Goal: Check status: Check status

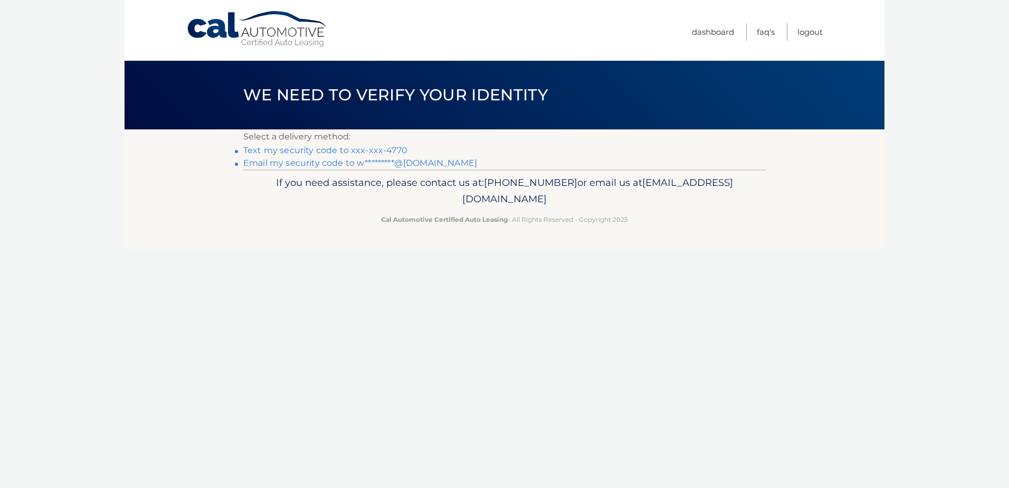
click at [295, 151] on link "Text my security code to xxx-xxx-4770" at bounding box center [325, 150] width 164 height 10
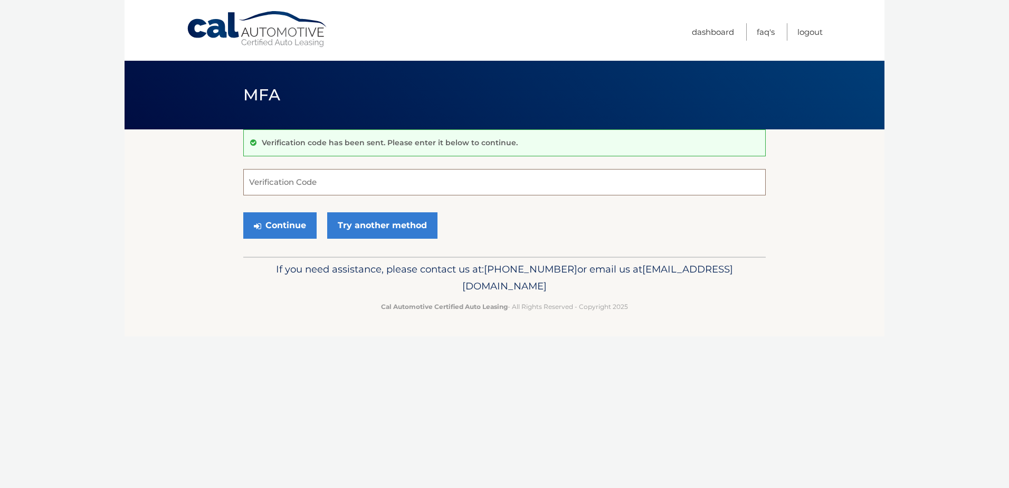
click at [336, 183] on input "Verification Code" at bounding box center [504, 182] width 523 height 26
type input "465729"
click at [286, 234] on button "Continue" at bounding box center [279, 225] width 73 height 26
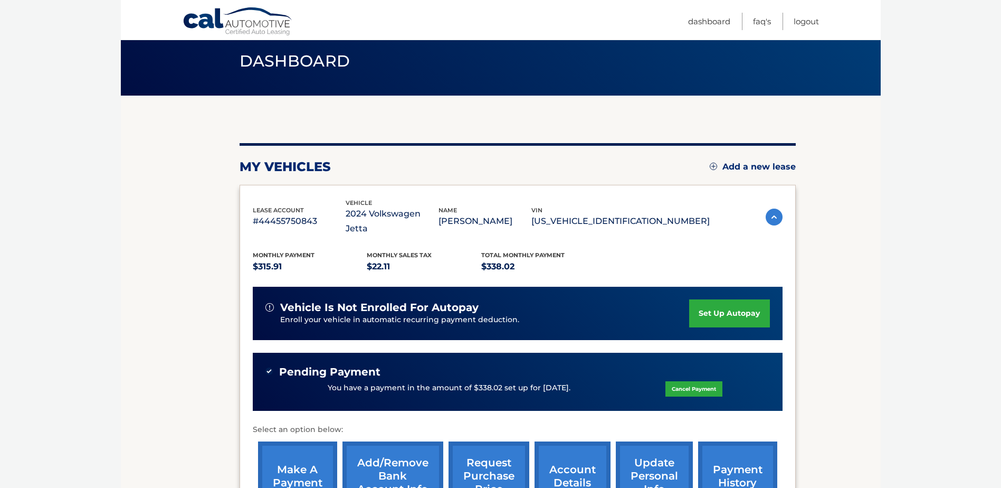
scroll to position [106, 0]
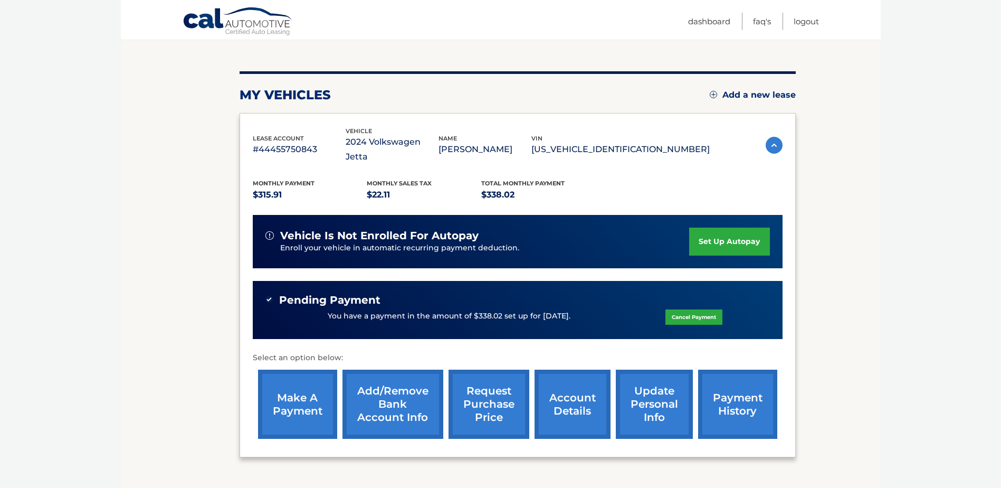
click at [565, 384] on link "account details" at bounding box center [573, 403] width 76 height 69
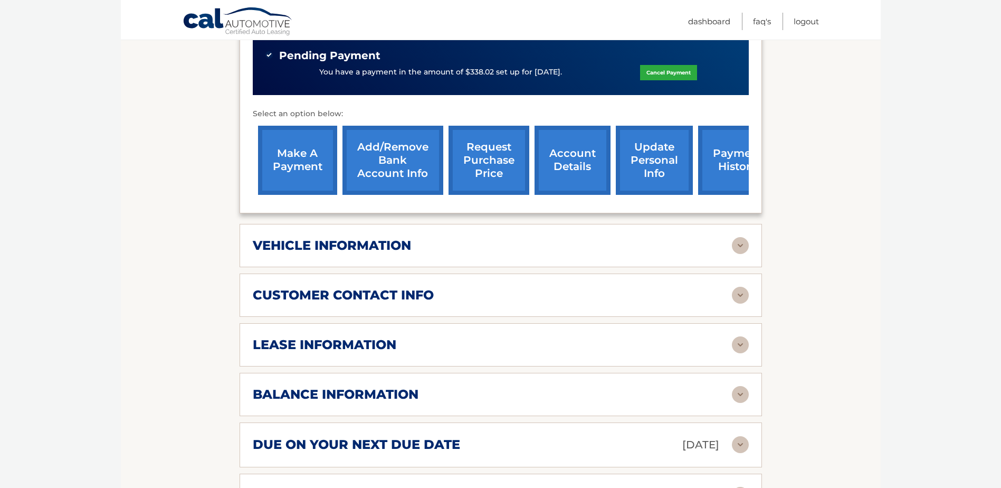
scroll to position [369, 0]
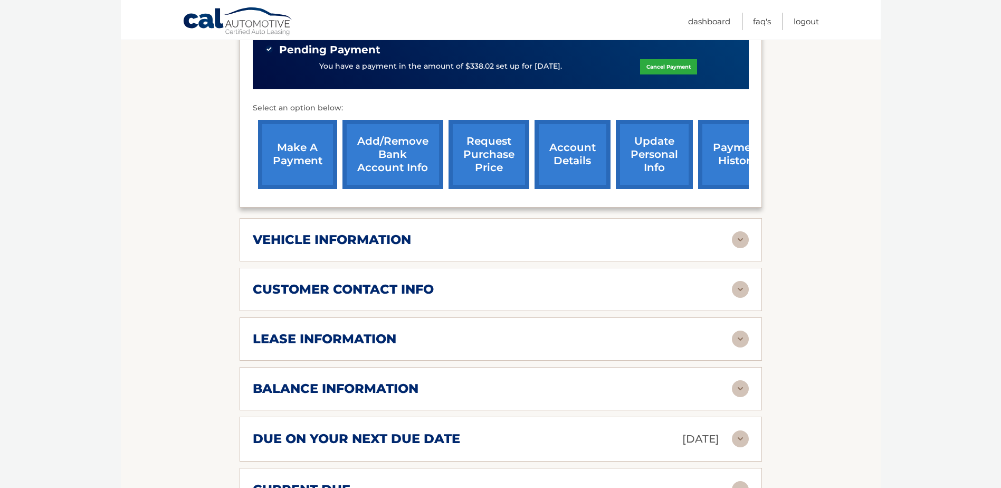
click at [408, 381] on h2 "balance information" at bounding box center [336, 389] width 166 height 16
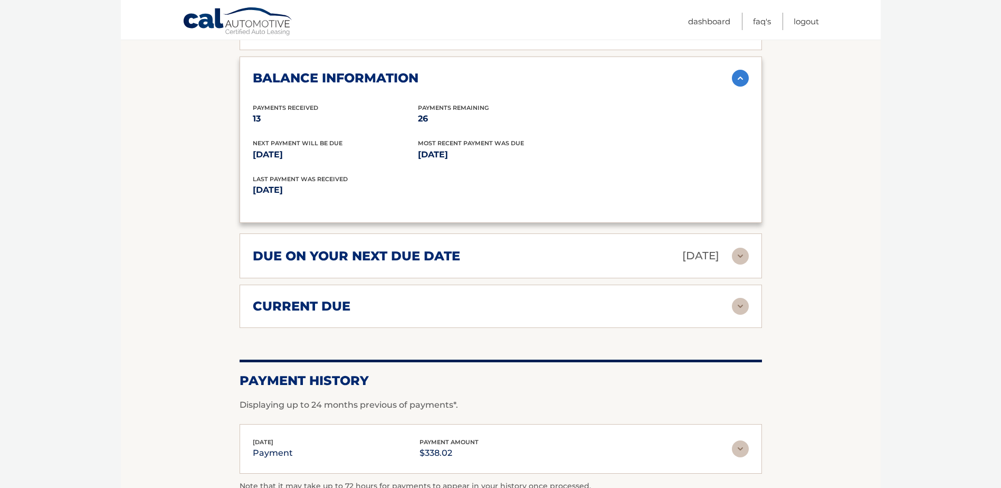
scroll to position [686, 0]
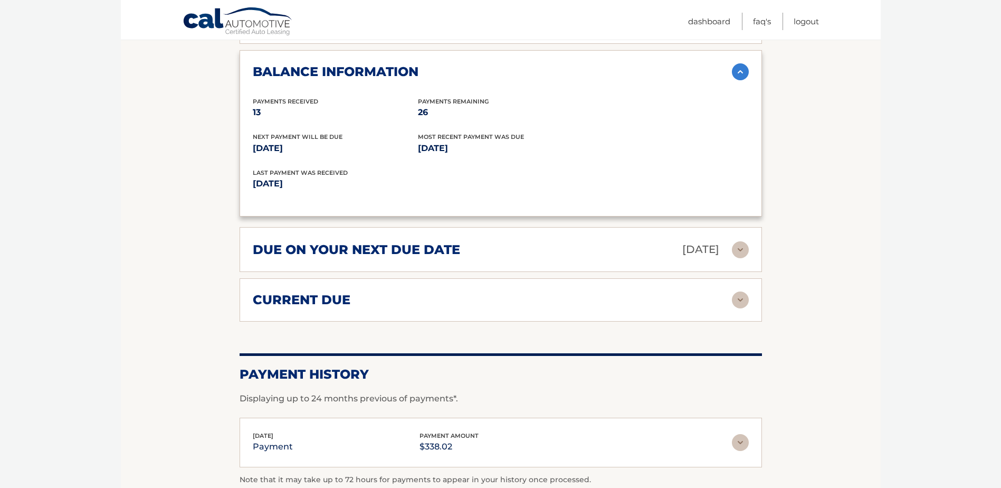
click at [741, 291] on img at bounding box center [740, 299] width 17 height 17
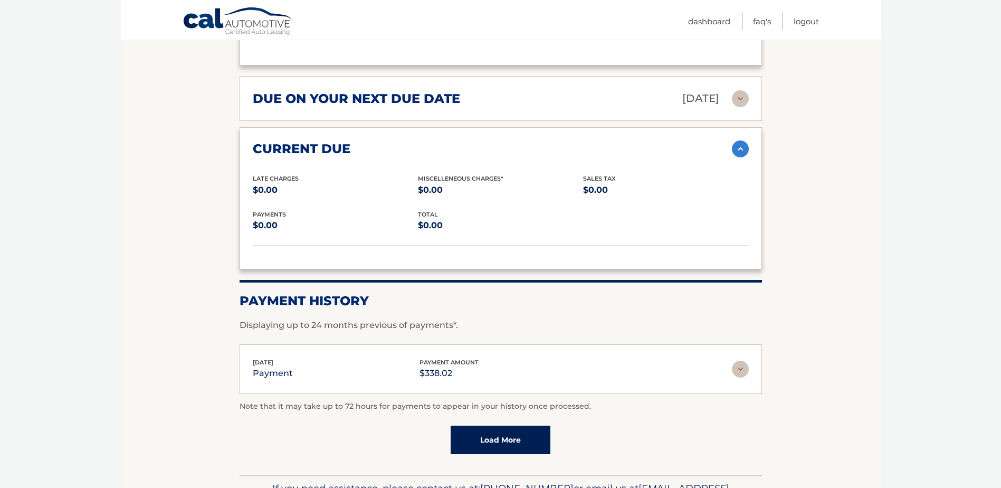
scroll to position [844, 0]
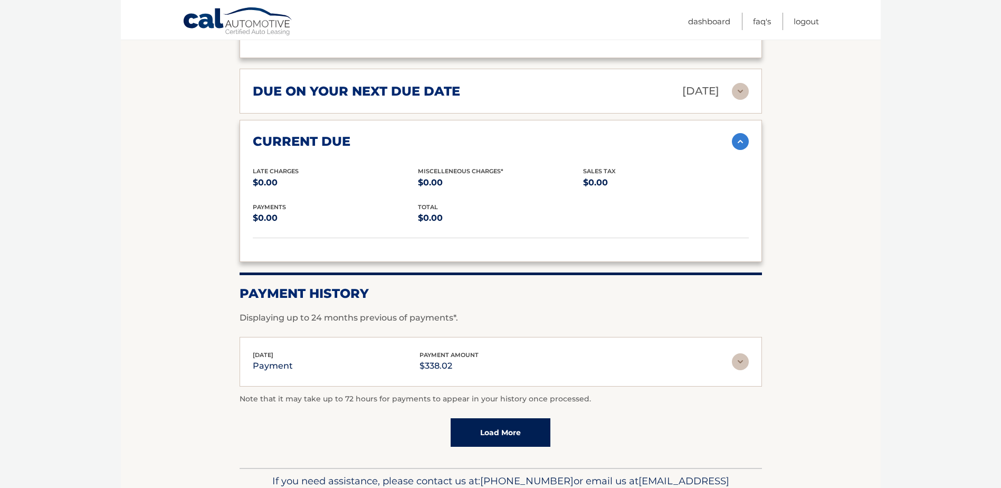
click at [505, 418] on link "Load More" at bounding box center [501, 432] width 100 height 29
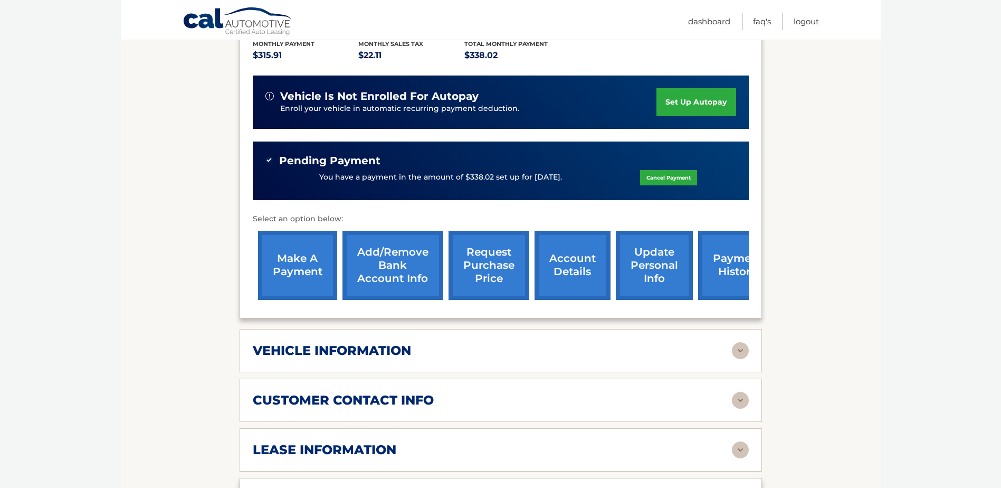
scroll to position [106, 0]
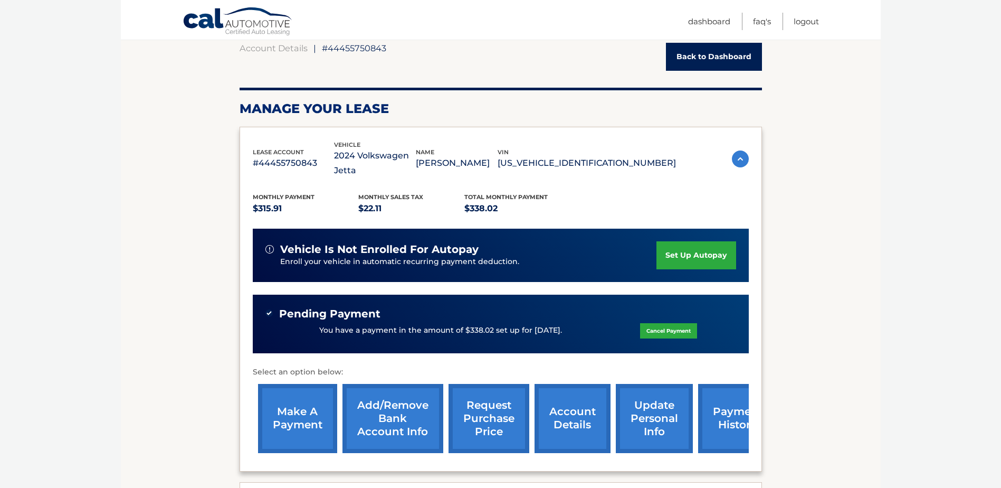
click at [695, 49] on link "Back to Dashboard" at bounding box center [714, 57] width 96 height 28
